Goal: Information Seeking & Learning: Learn about a topic

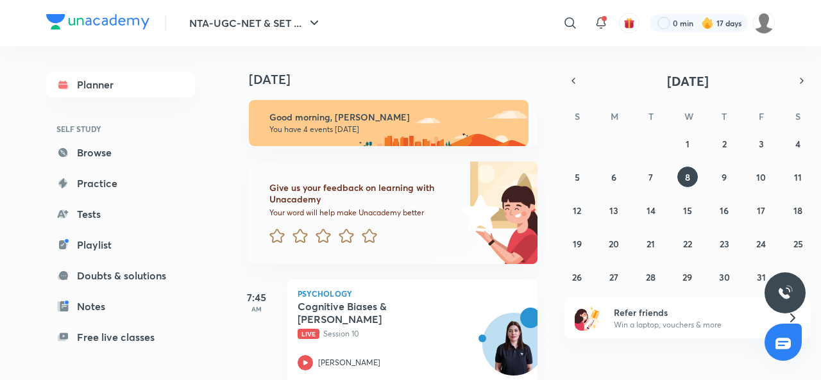
click at [301, 367] on icon at bounding box center [304, 362] width 15 height 15
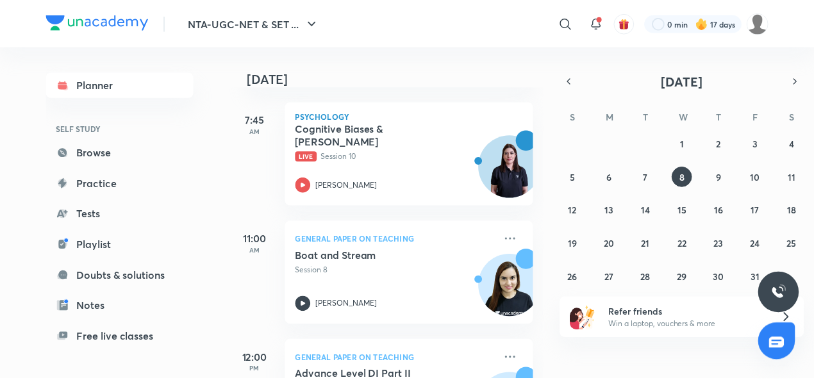
scroll to position [209, 0]
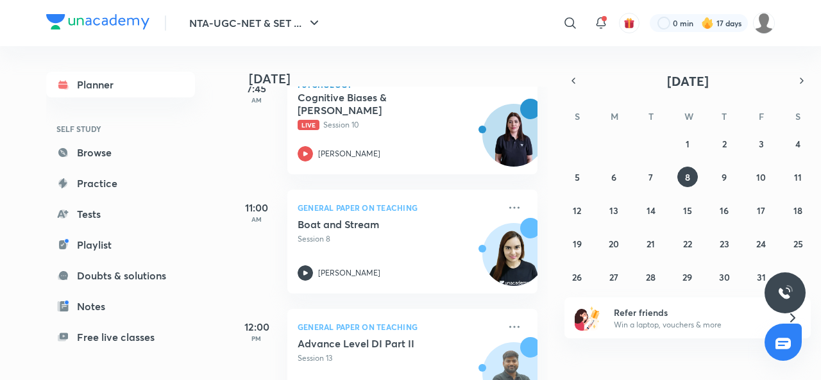
click at [420, 238] on p "Session 8" at bounding box center [397, 239] width 201 height 12
click at [509, 207] on icon at bounding box center [514, 207] width 10 height 2
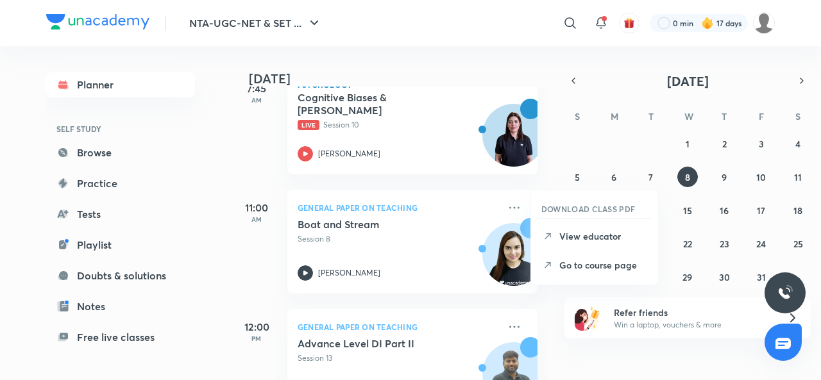
click at [598, 265] on p "Go to course page" at bounding box center [603, 264] width 88 height 13
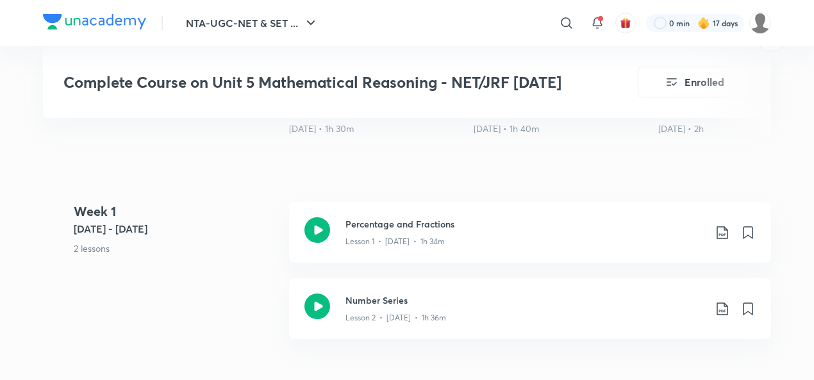
scroll to position [463, 0]
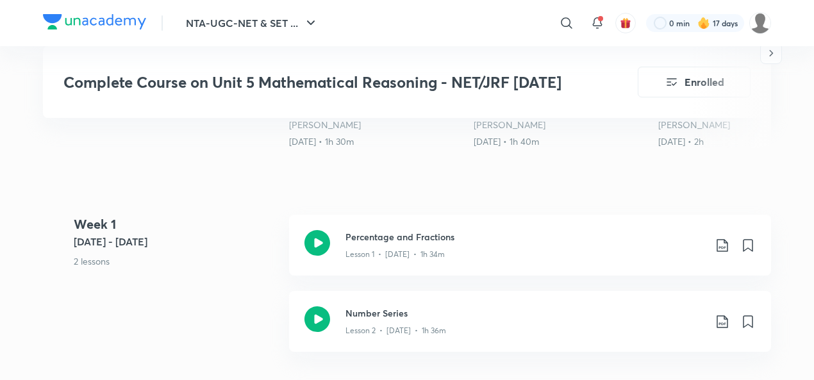
click at [312, 242] on icon at bounding box center [318, 243] width 26 height 26
